Goal: Information Seeking & Learning: Learn about a topic

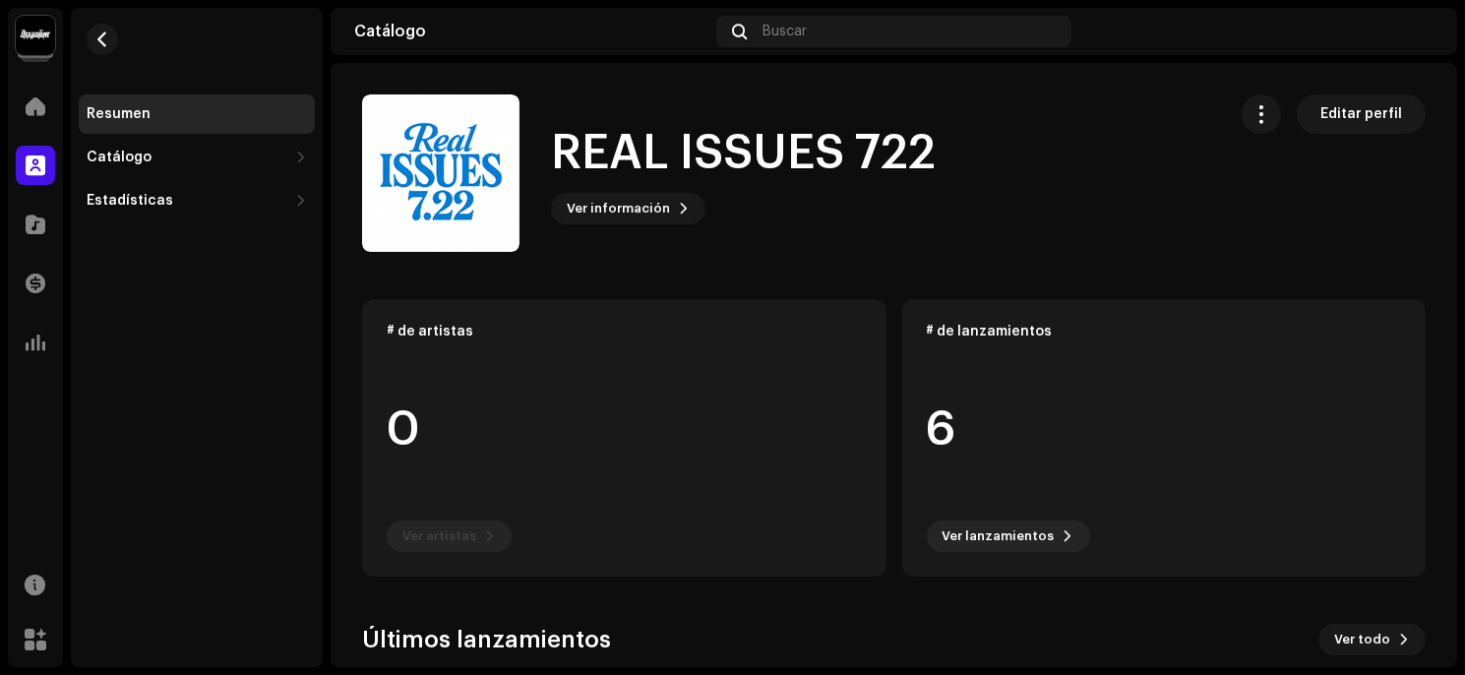
click at [0, 454] on div "REAL ISSUES 722 Inicio Perfil Catálogo Transacciones Estadísticas Recursos Merc…" at bounding box center [732, 337] width 1465 height 675
click at [19, 219] on div at bounding box center [35, 224] width 39 height 39
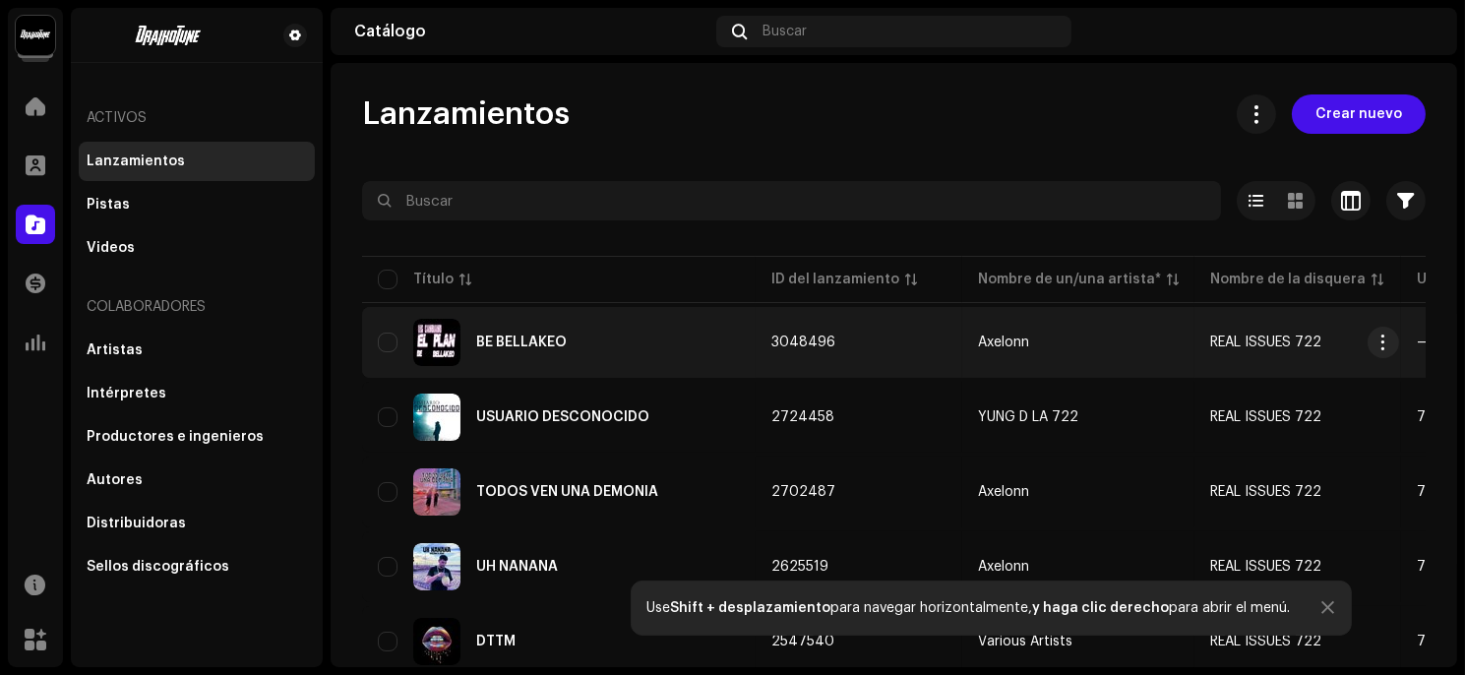
click at [759, 342] on td "3048496" at bounding box center [859, 342] width 207 height 71
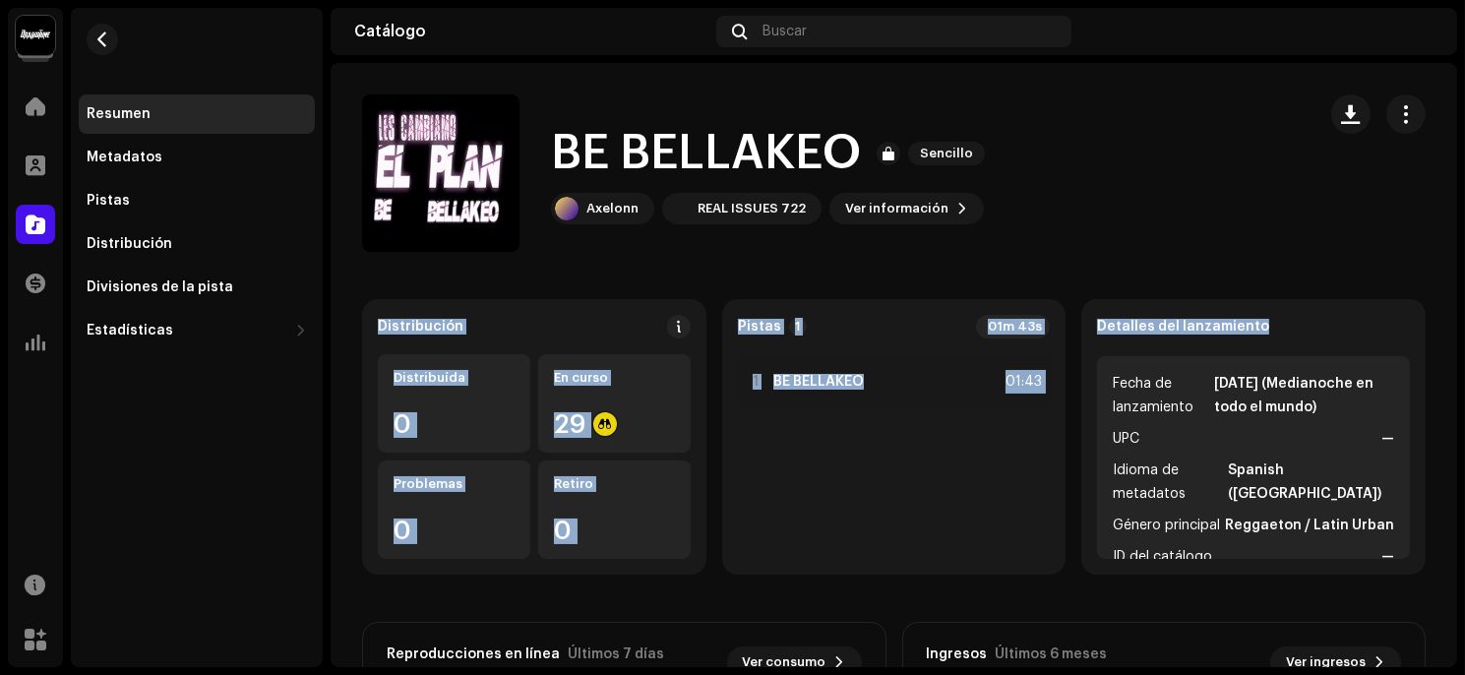
drag, startPoint x: 1463, startPoint y: 169, endPoint x: 1456, endPoint y: 330, distance: 160.5
click at [1456, 330] on div "REAL ISSUES 722 Inicio Perfil Catálogo Transacciones Estadísticas Recursos Merc…" at bounding box center [732, 337] width 1465 height 675
click at [1404, 266] on catalog-releases-details-overview "BE BELLAKEO Sencillo BE BELLAKEO Sencillo Axelonn REAL ISSUES 722 Ver informaci…" at bounding box center [894, 555] width 1127 height 984
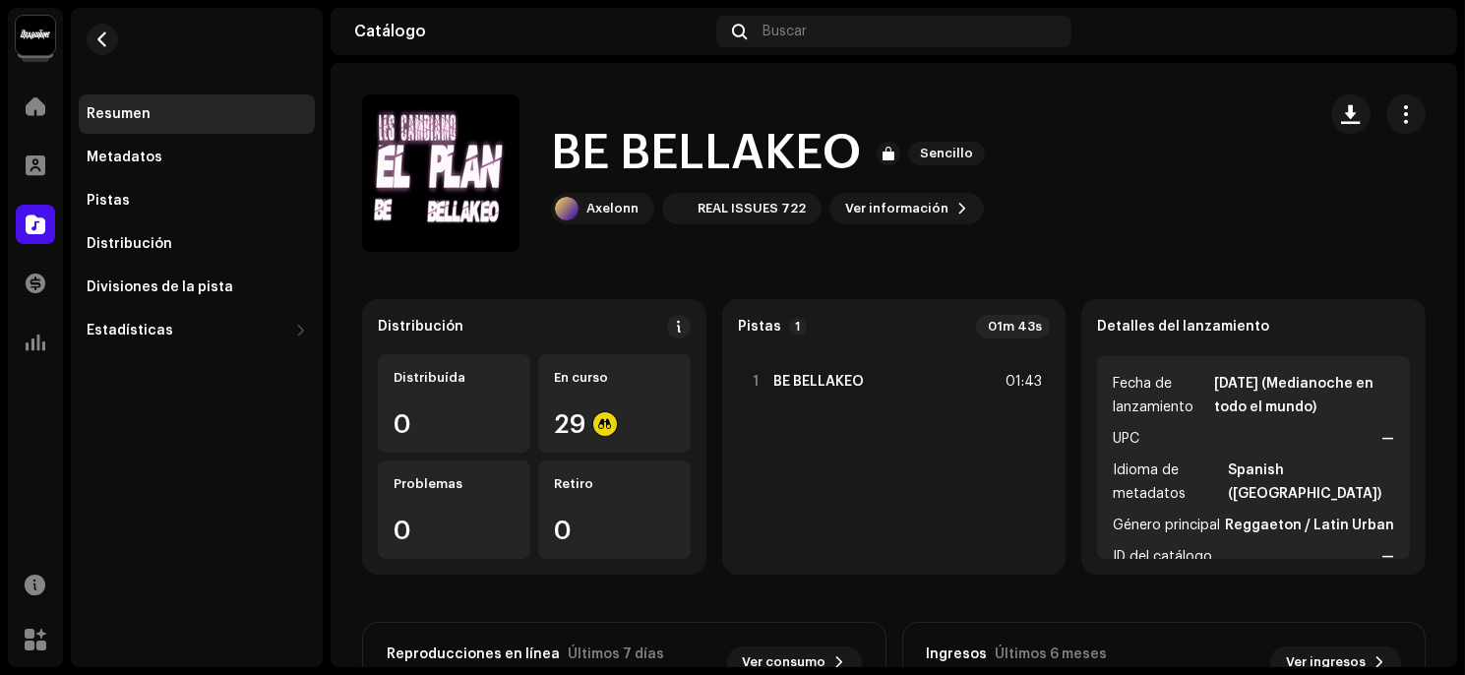
drag, startPoint x: 1428, startPoint y: 230, endPoint x: 1395, endPoint y: 254, distance: 40.2
click at [1428, 230] on div "BE BELLAKEO Sencillo Axelonn REAL ISSUES 722 Ver información" at bounding box center [894, 172] width 1127 height 157
click at [1394, 254] on catalog-releases-details-overview "BE BELLAKEO Sencillo BE BELLAKEO Sencillo Axelonn REAL ISSUES 722 Ver informaci…" at bounding box center [894, 555] width 1127 height 984
click at [41, 105] on span at bounding box center [36, 106] width 20 height 16
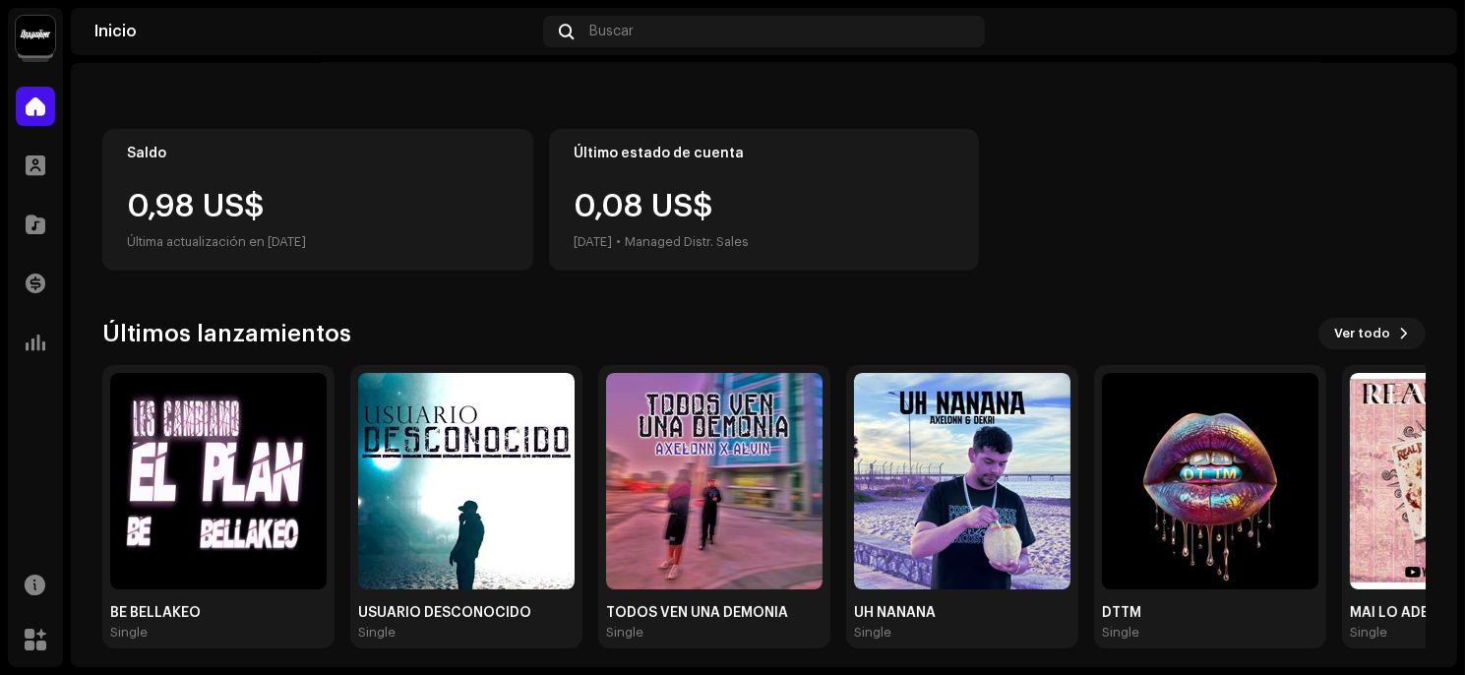
scroll to position [174, 0]
